Goal: Transaction & Acquisition: Download file/media

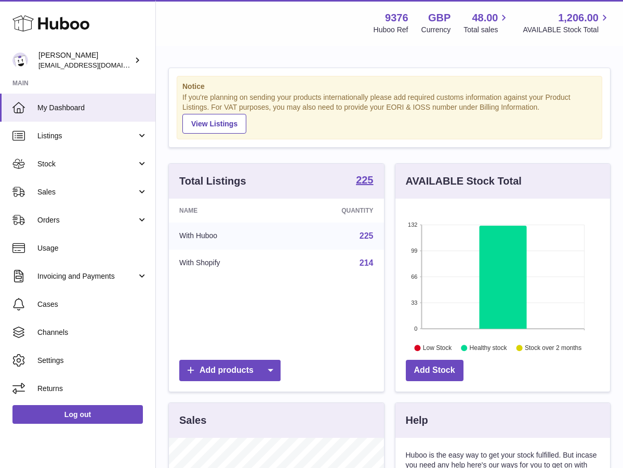
scroll to position [162, 215]
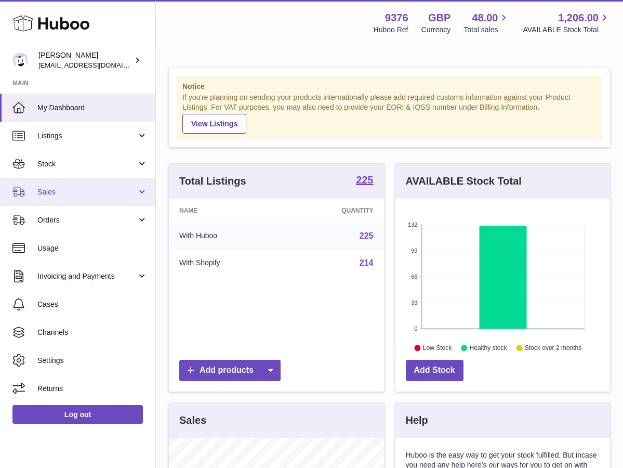
click at [91, 195] on span "Sales" at bounding box center [86, 192] width 99 height 10
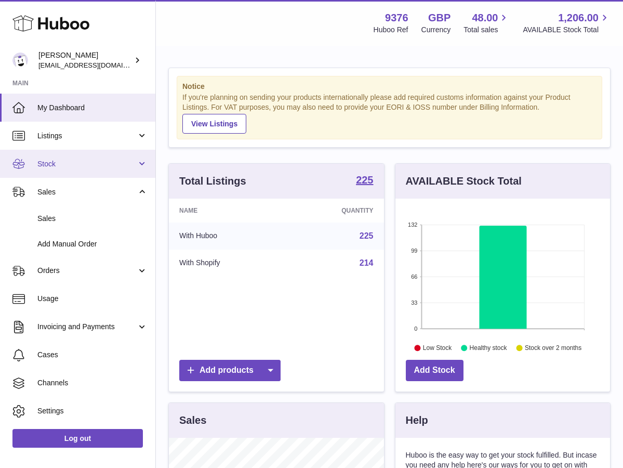
click at [108, 162] on span "Stock" at bounding box center [86, 164] width 99 height 10
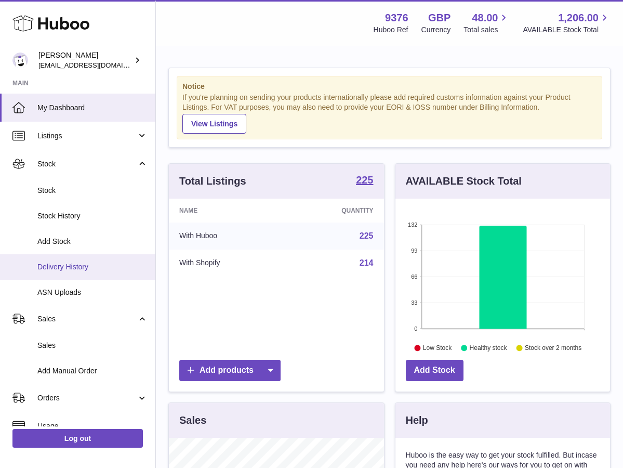
click at [69, 270] on link "Delivery History" at bounding box center [77, 266] width 155 height 25
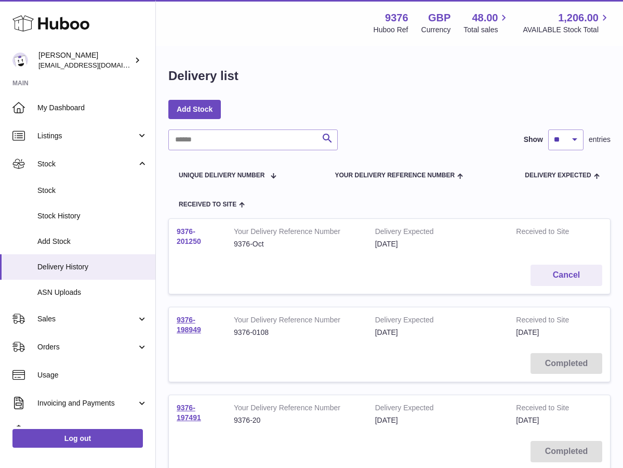
click at [184, 239] on link "9376-201250" at bounding box center [189, 236] width 24 height 18
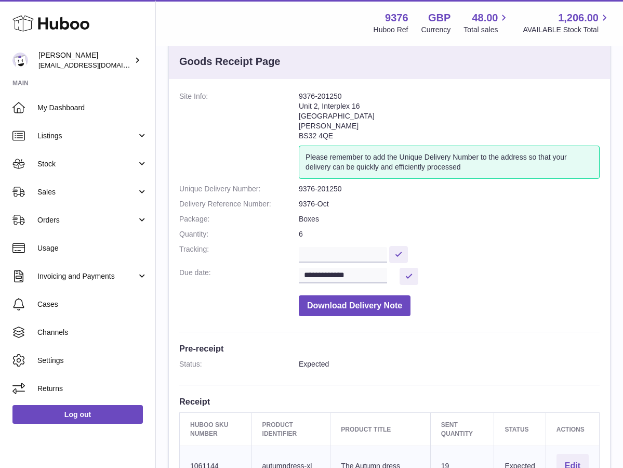
scroll to position [29, 0]
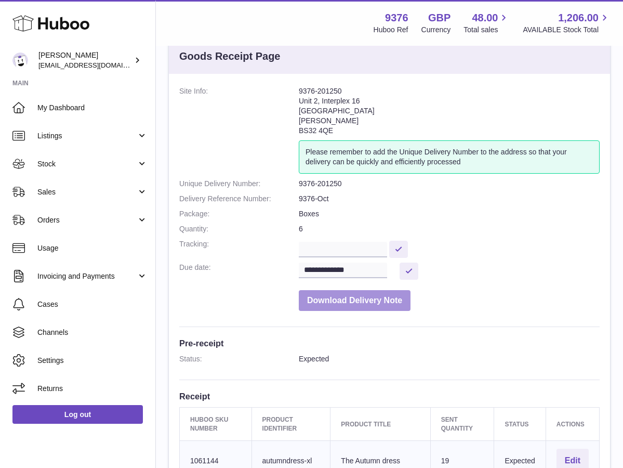
click at [346, 301] on button "Download Delivery Note" at bounding box center [355, 300] width 112 height 21
click at [357, 294] on button "Download Delivery Note" at bounding box center [355, 300] width 112 height 21
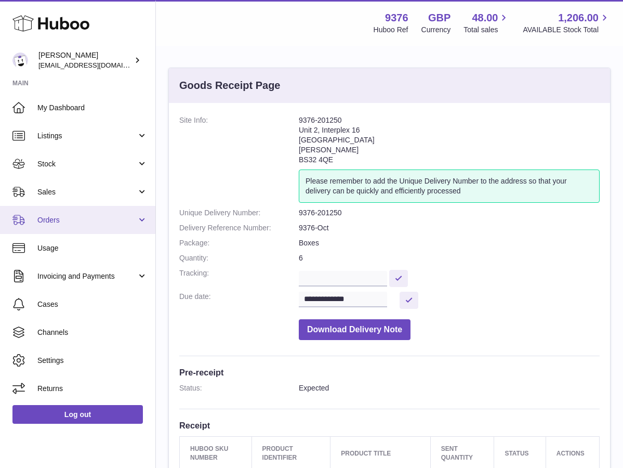
scroll to position [0, 0]
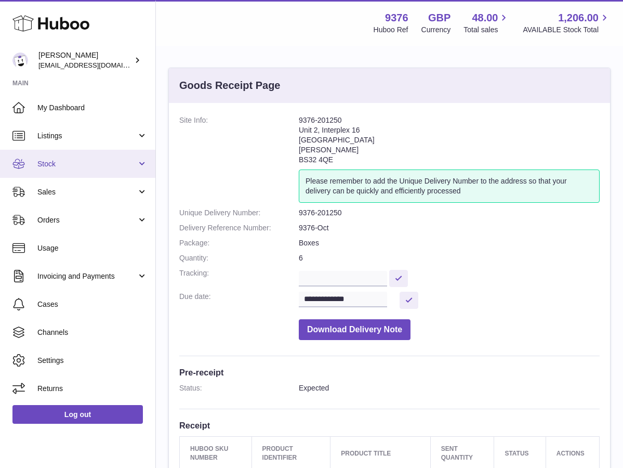
click at [83, 169] on link "Stock" at bounding box center [77, 164] width 155 height 28
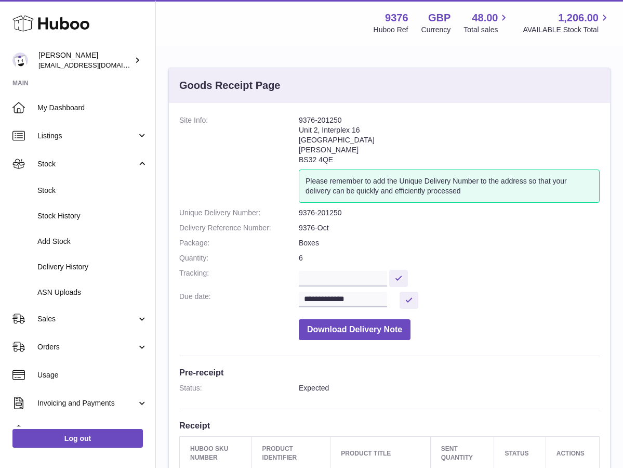
click at [345, 184] on div "Please remember to add the Unique Delivery Number to the address so that your d…" at bounding box center [449, 185] width 301 height 33
